Goal: Find specific page/section: Find specific page/section

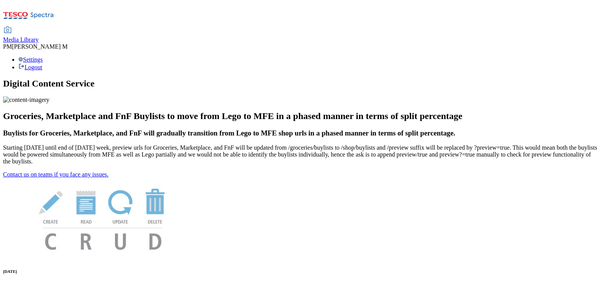
click at [39, 36] on span "Media Library" at bounding box center [21, 39] width 36 height 7
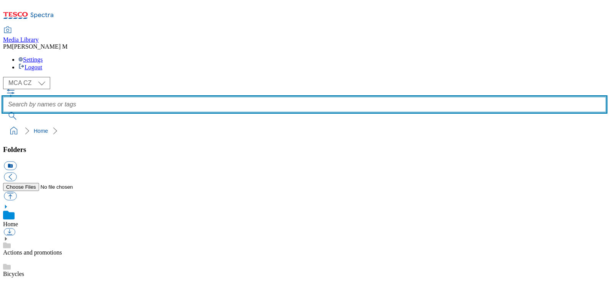
click at [336, 97] on input "text" at bounding box center [304, 104] width 603 height 15
type input "A89"
click at [3, 112] on button "submit" at bounding box center [13, 116] width 20 height 8
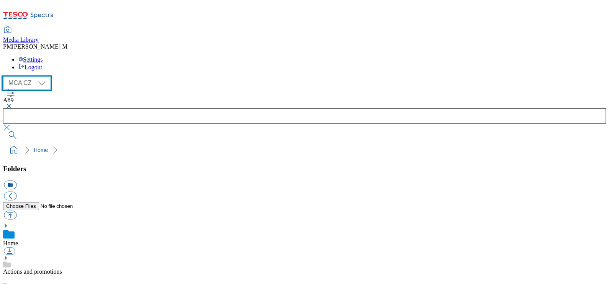
click at [27, 77] on select "MCA CZ MCA HU MCA SK" at bounding box center [26, 83] width 47 height 12
select select "flare-mca-sk"
click at [5, 77] on select "MCA CZ MCA HU MCA SK" at bounding box center [26, 83] width 47 height 12
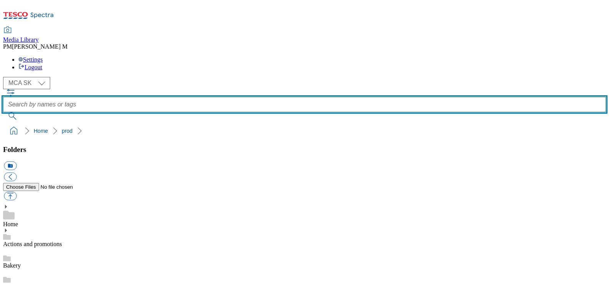
click at [293, 97] on input "text" at bounding box center [304, 104] width 603 height 15
type input "A89"
click at [3, 112] on button "submit" at bounding box center [13, 116] width 20 height 8
